Goal: Find specific page/section: Find specific page/section

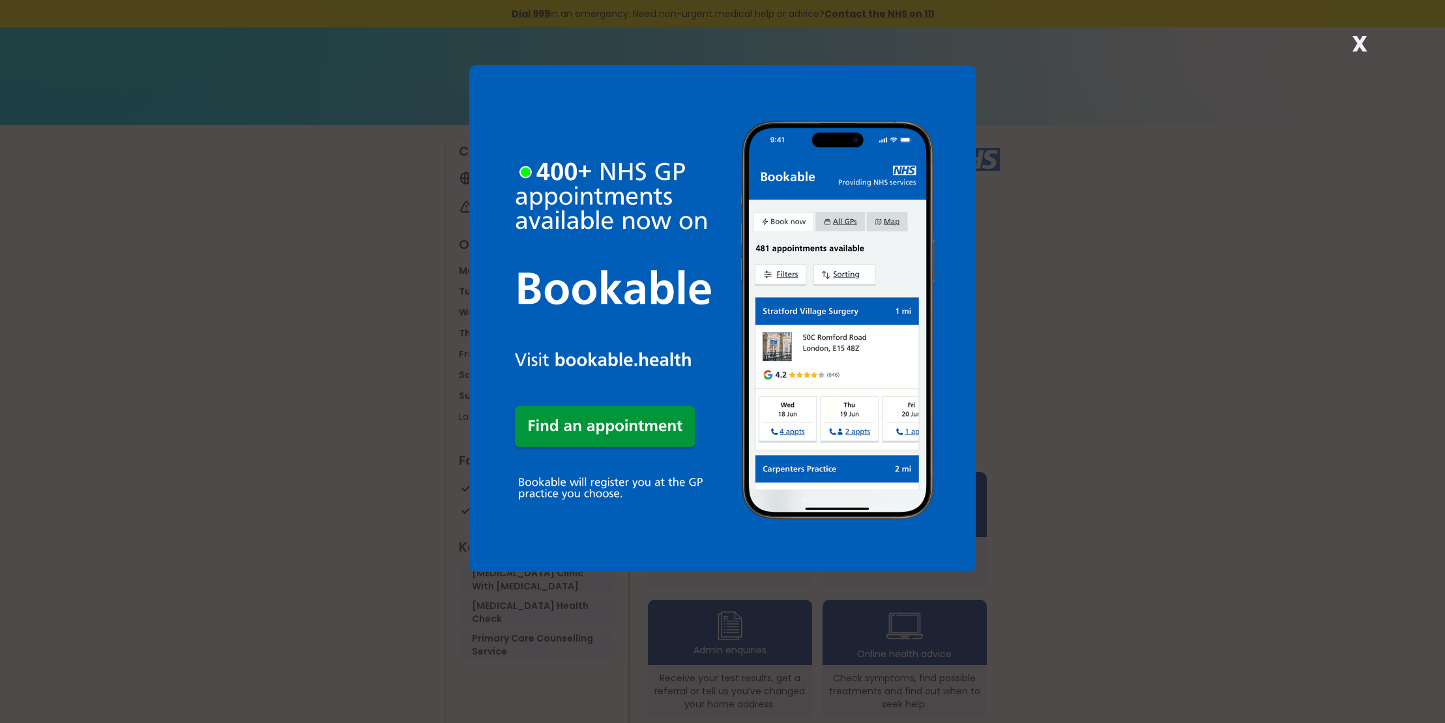
click at [1357, 43] on strong "X" at bounding box center [1360, 43] width 16 height 31
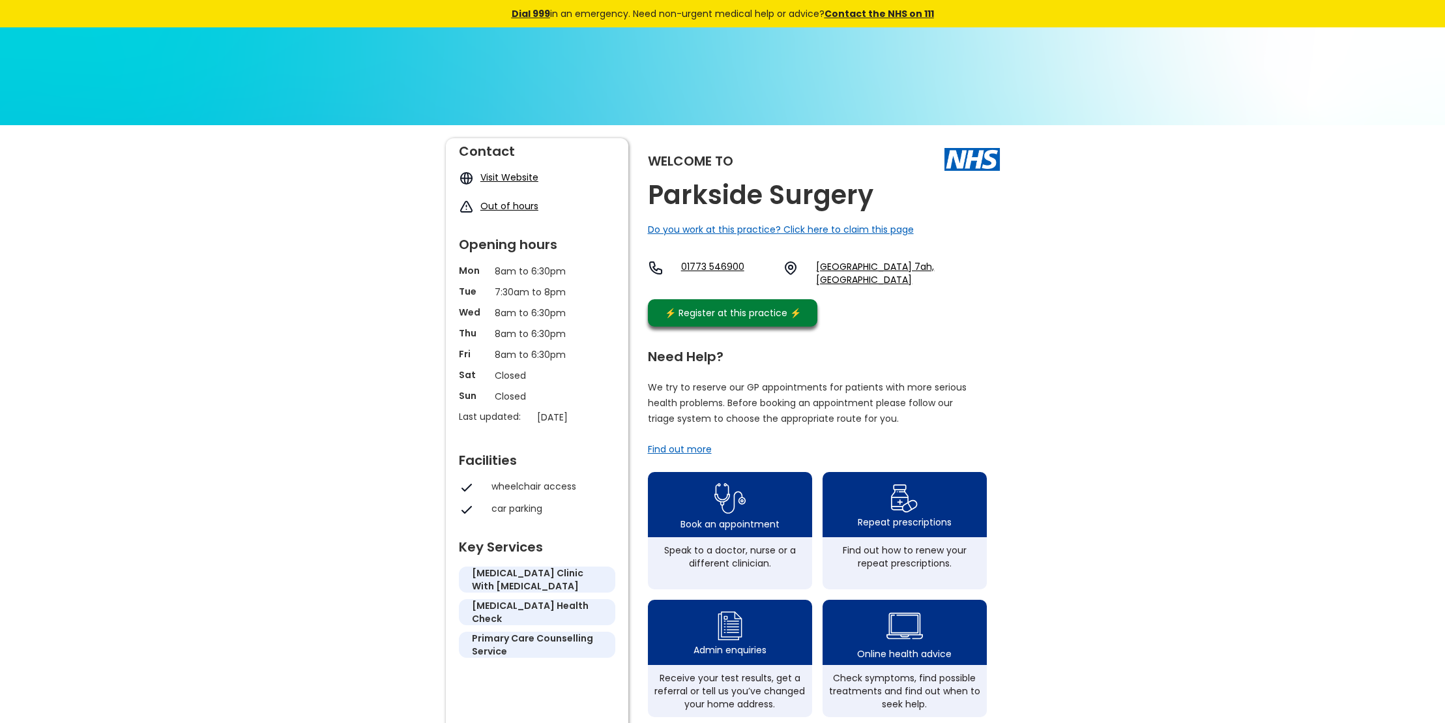
click at [866, 266] on link "[GEOGRAPHIC_DATA] 7ah, [GEOGRAPHIC_DATA]" at bounding box center [907, 273] width 183 height 26
click at [512, 181] on link "Visit Website" at bounding box center [509, 177] width 58 height 13
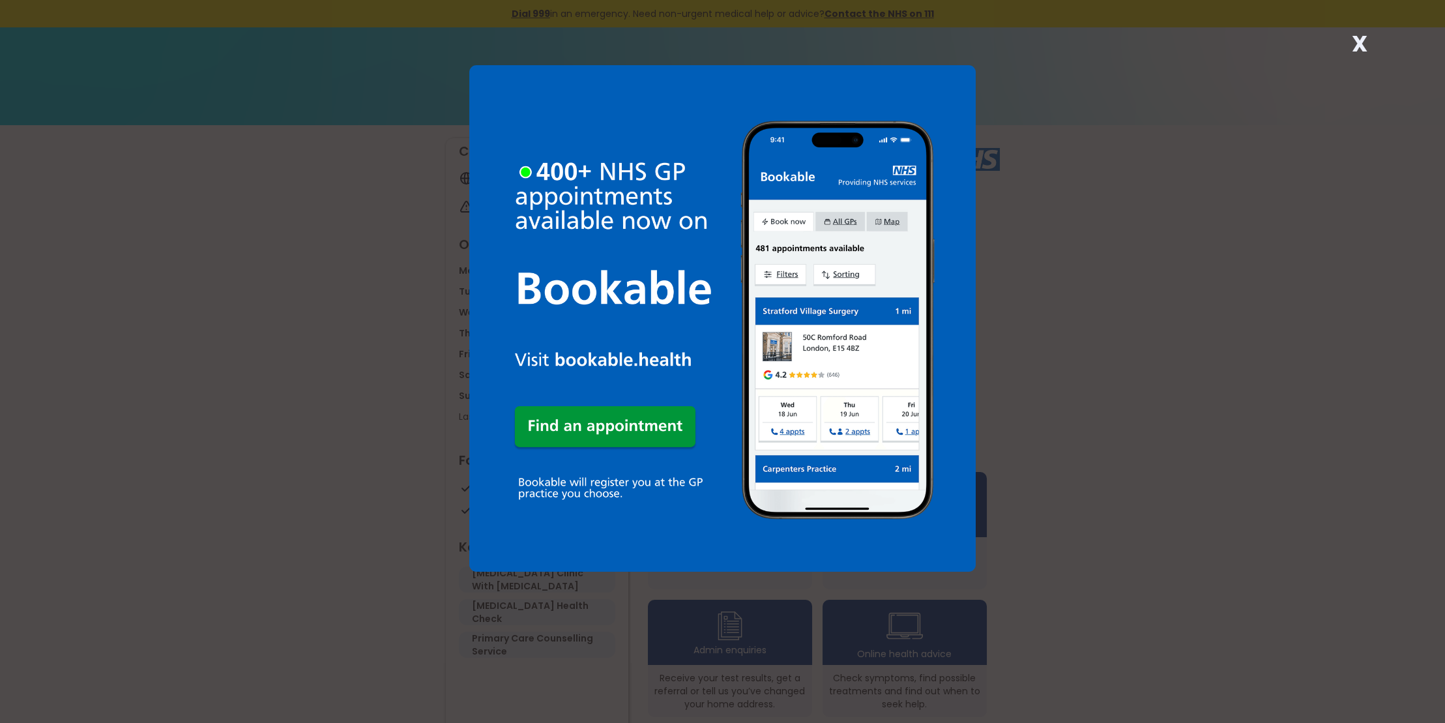
click at [1359, 44] on strong "X" at bounding box center [1360, 43] width 16 height 31
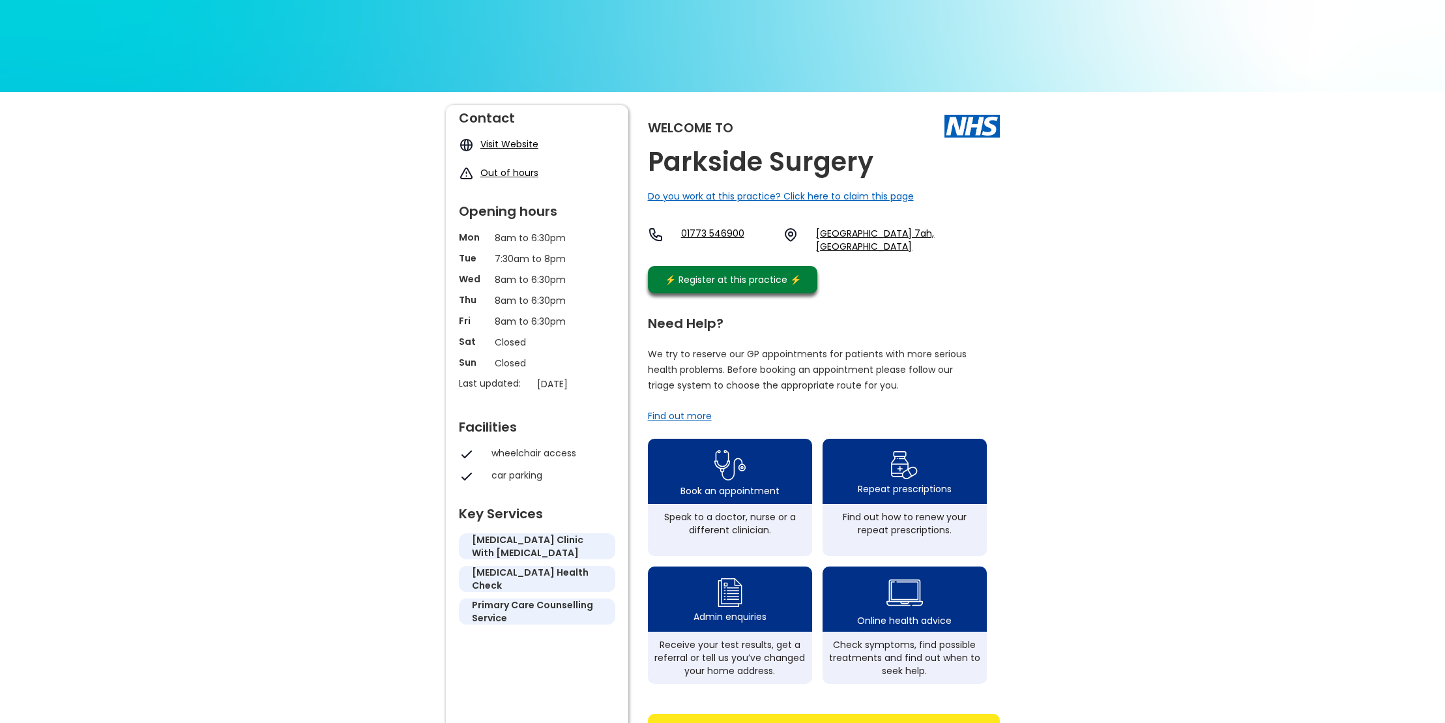
scroll to position [22, 0]
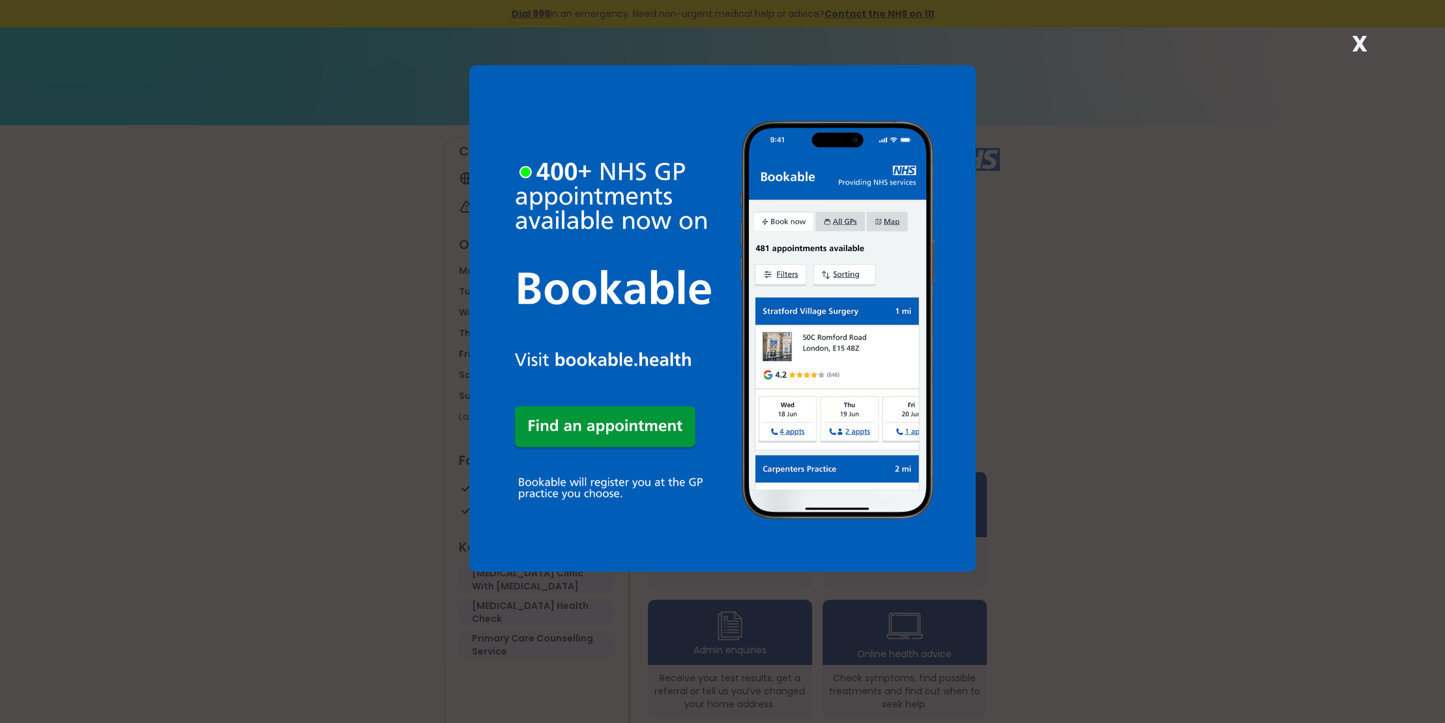
click at [1357, 41] on strong "X" at bounding box center [1360, 43] width 16 height 31
